Goal: Information Seeking & Learning: Learn about a topic

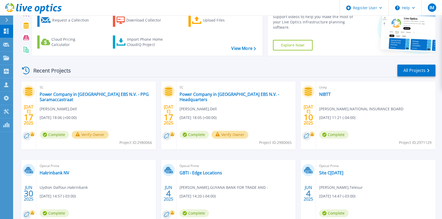
scroll to position [52, 0]
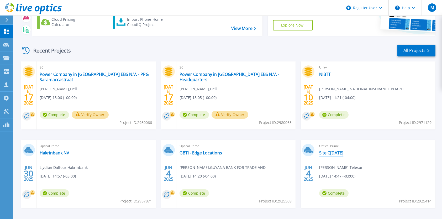
click at [339, 154] on link "Site C2 - may 2025" at bounding box center [331, 152] width 24 height 5
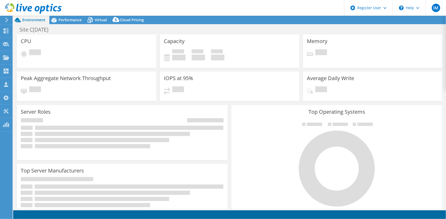
select select "USD"
select select "USEast"
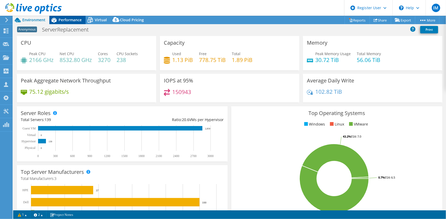
click at [67, 19] on span "Performance" at bounding box center [70, 19] width 23 height 5
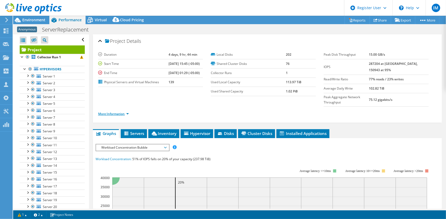
click at [125, 111] on link "More Information" at bounding box center [113, 113] width 31 height 4
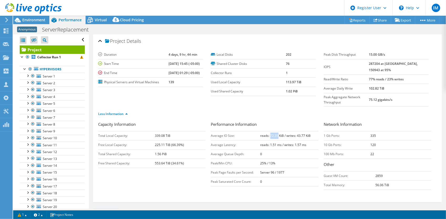
drag, startPoint x: 268, startPoint y: 124, endPoint x: 275, endPoint y: 125, distance: 7.6
click at [275, 133] on b "reads: 72.35 KiB / writes: 43.77 KiB" at bounding box center [285, 135] width 50 height 4
copy b "72.35"
click at [43, 20] on span "Environment" at bounding box center [33, 19] width 23 height 5
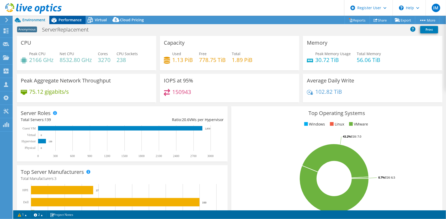
click at [70, 19] on span "Performance" at bounding box center [70, 19] width 23 height 5
